Goal: Task Accomplishment & Management: Manage account settings

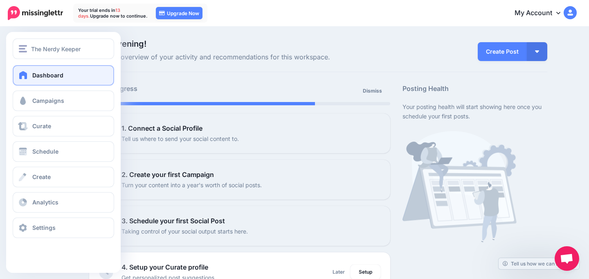
click at [31, 81] on link "Dashboard" at bounding box center [64, 75] width 102 height 20
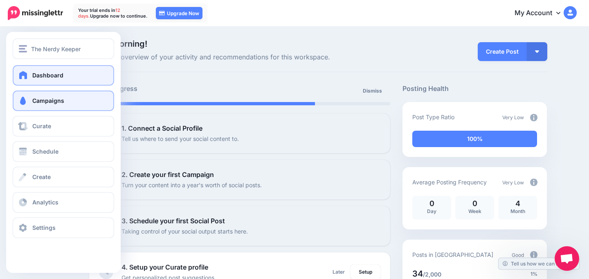
click at [25, 101] on span at bounding box center [23, 101] width 11 height 8
